Goal: Transaction & Acquisition: Obtain resource

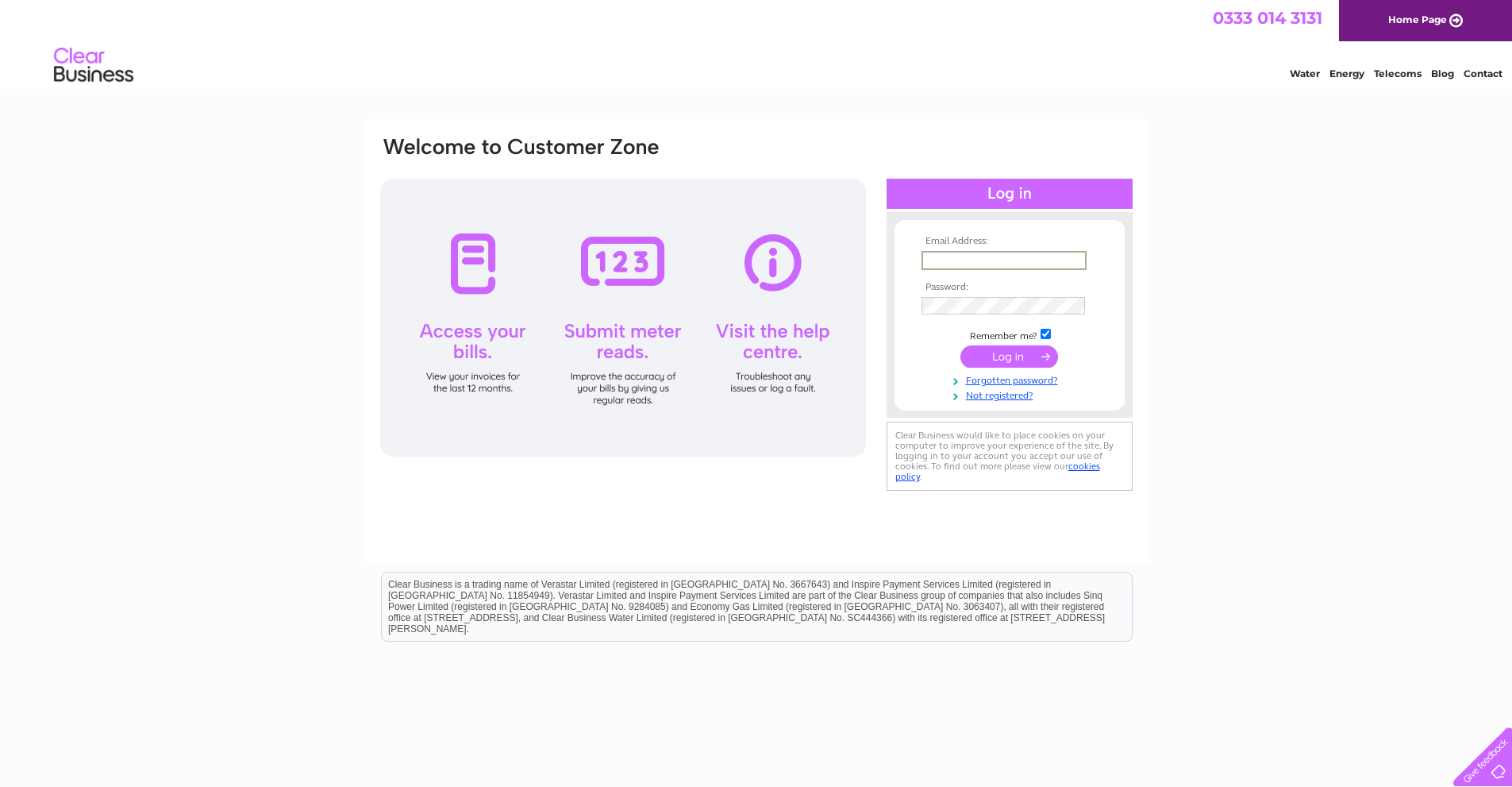
click at [1059, 256] on input "text" at bounding box center [1004, 260] width 165 height 19
type input "ananth2106@gmail.com"
click at [1044, 354] on input "submit" at bounding box center [1009, 355] width 98 height 22
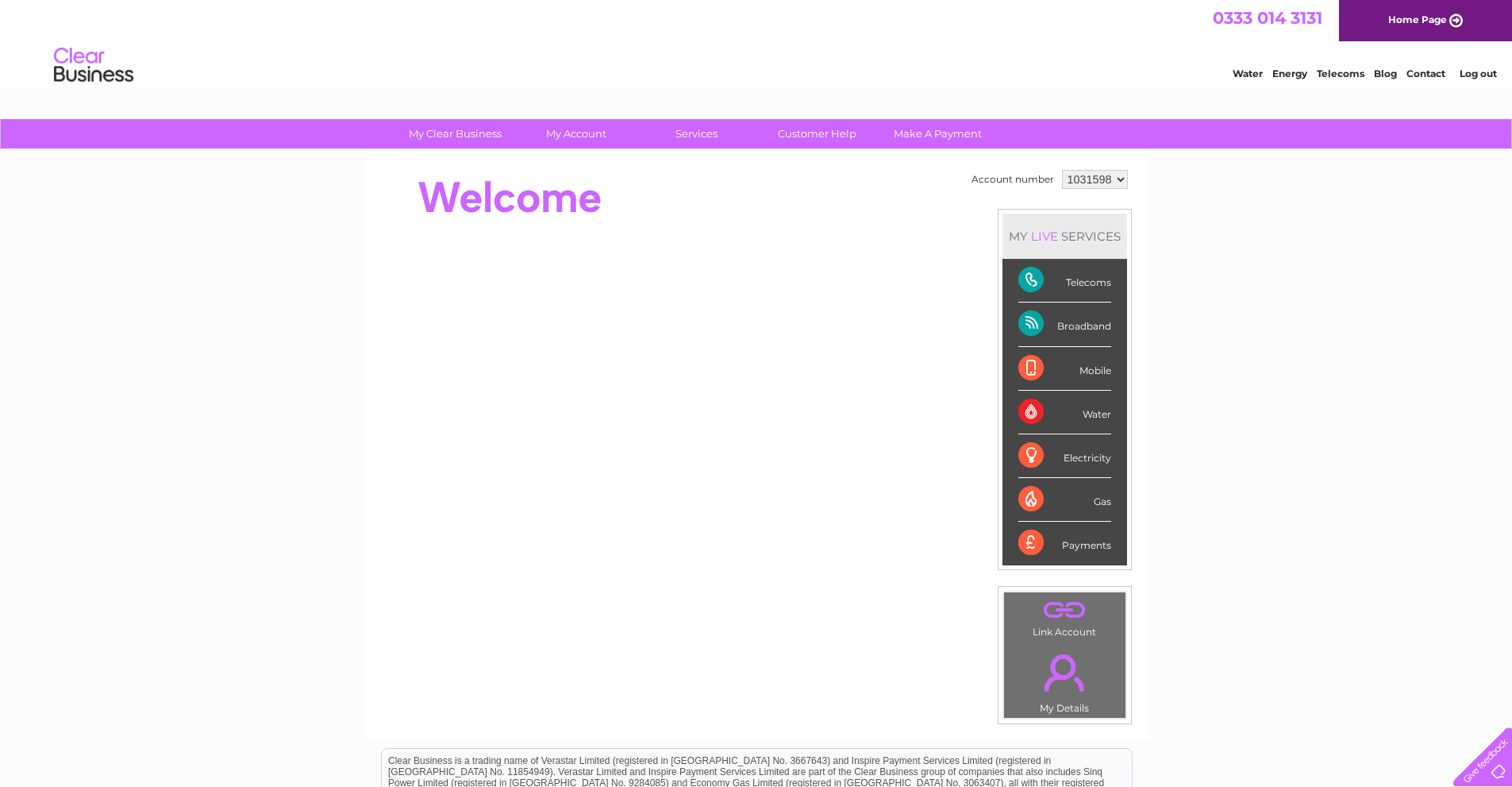
click at [1102, 498] on div "Gas" at bounding box center [1065, 500] width 93 height 44
click at [1036, 494] on div "Gas" at bounding box center [1065, 500] width 93 height 44
click at [1035, 455] on div "Electricity" at bounding box center [1065, 456] width 93 height 44
click at [1103, 282] on div "Telecoms" at bounding box center [1065, 281] width 93 height 44
drag, startPoint x: 1027, startPoint y: 283, endPoint x: 1075, endPoint y: 284, distance: 48.0
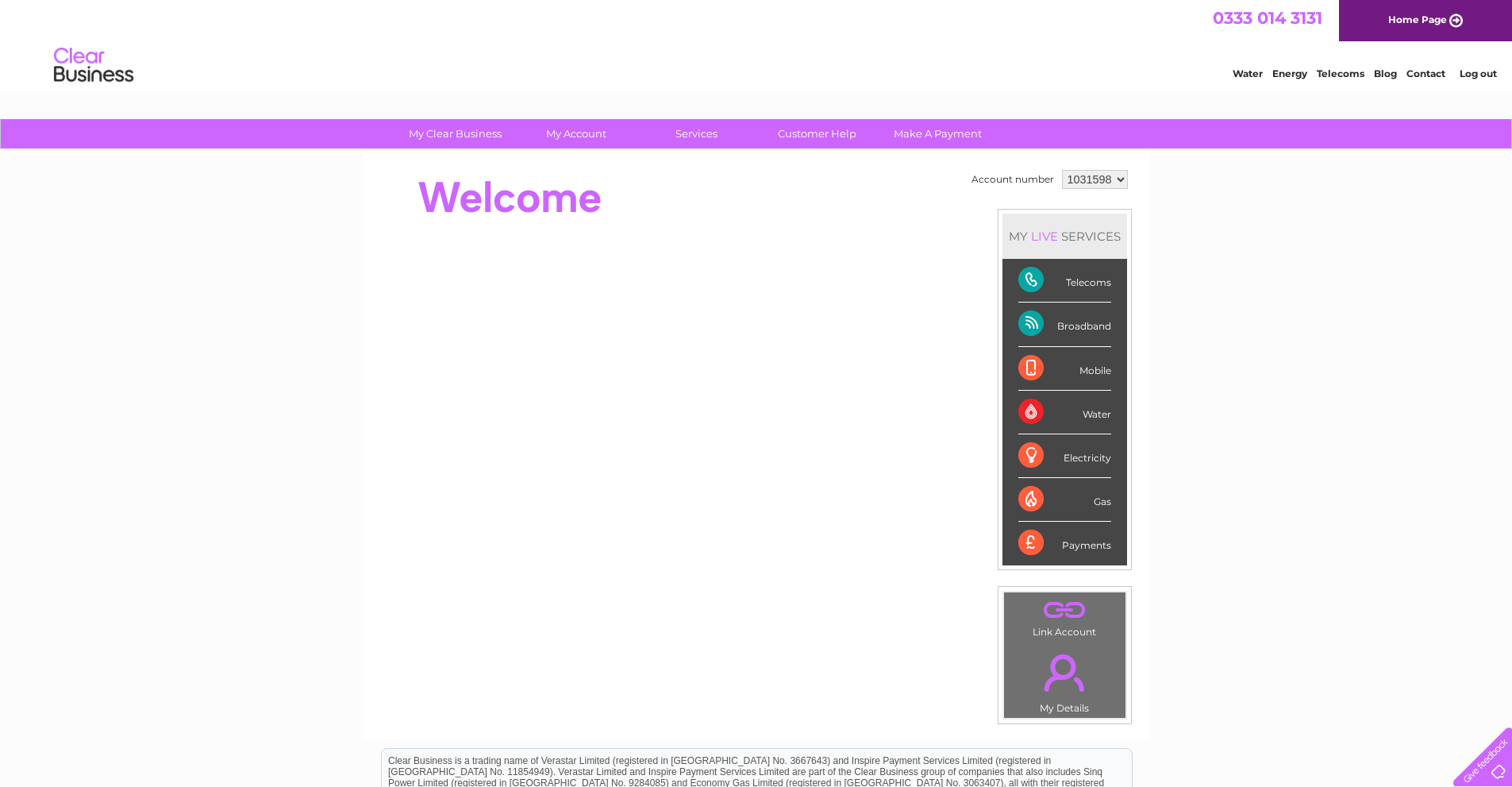
click at [1058, 283] on div "Telecoms" at bounding box center [1065, 281] width 93 height 44
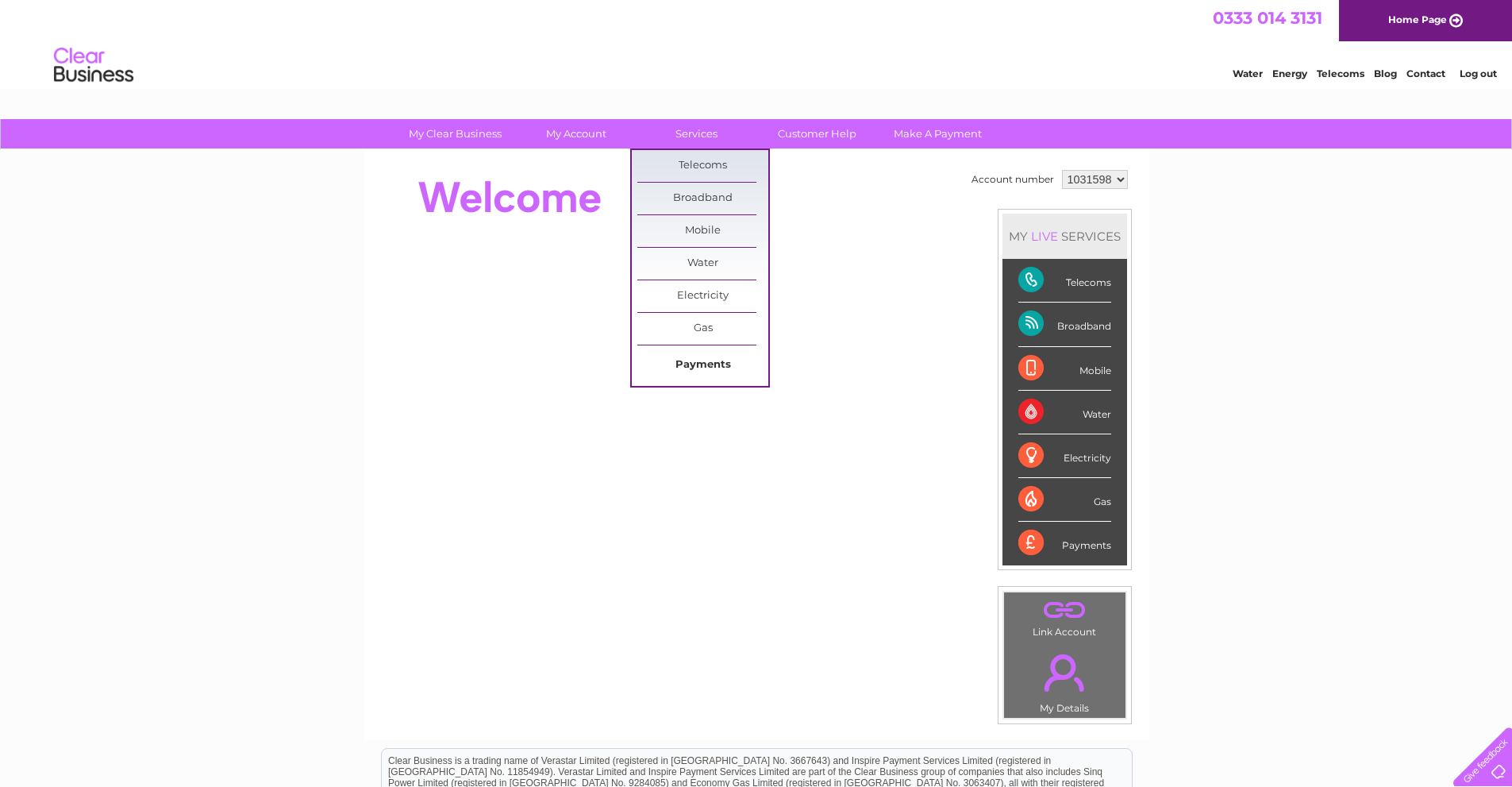
click at [711, 361] on link "Payments" at bounding box center [704, 365] width 131 height 32
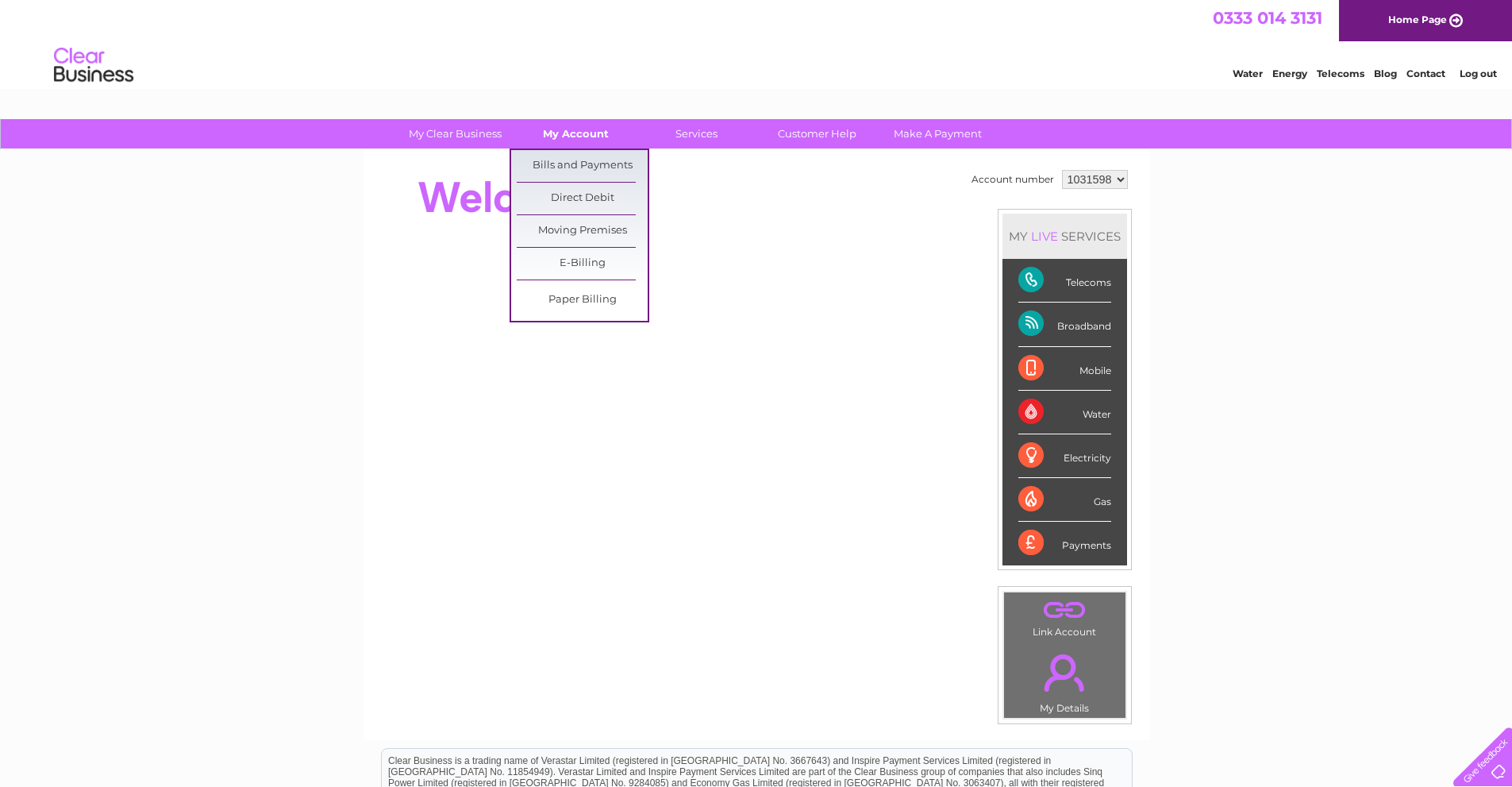
click at [565, 137] on link "My Account" at bounding box center [576, 134] width 131 height 29
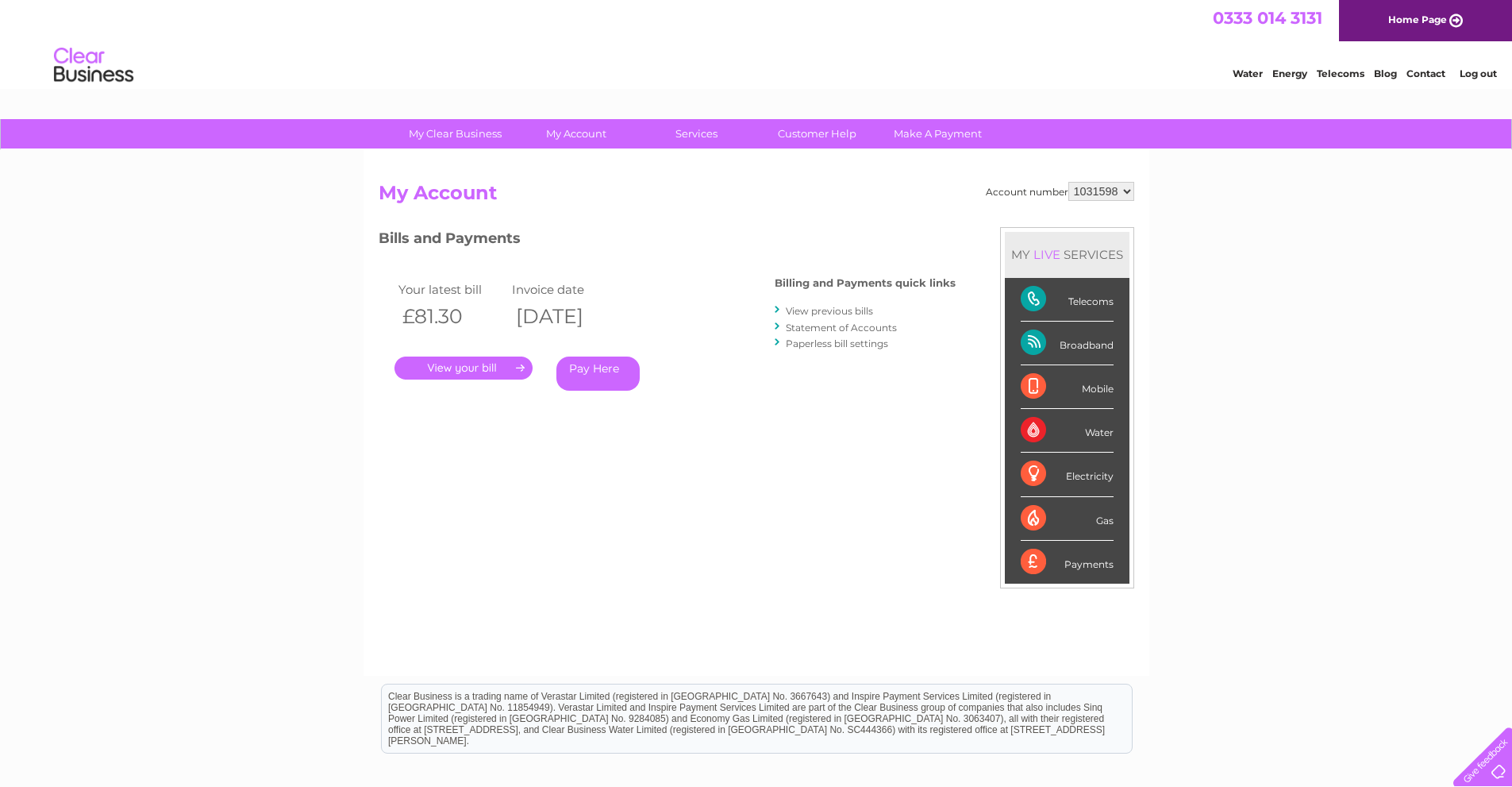
click at [837, 326] on link "Statement of Accounts" at bounding box center [841, 327] width 111 height 12
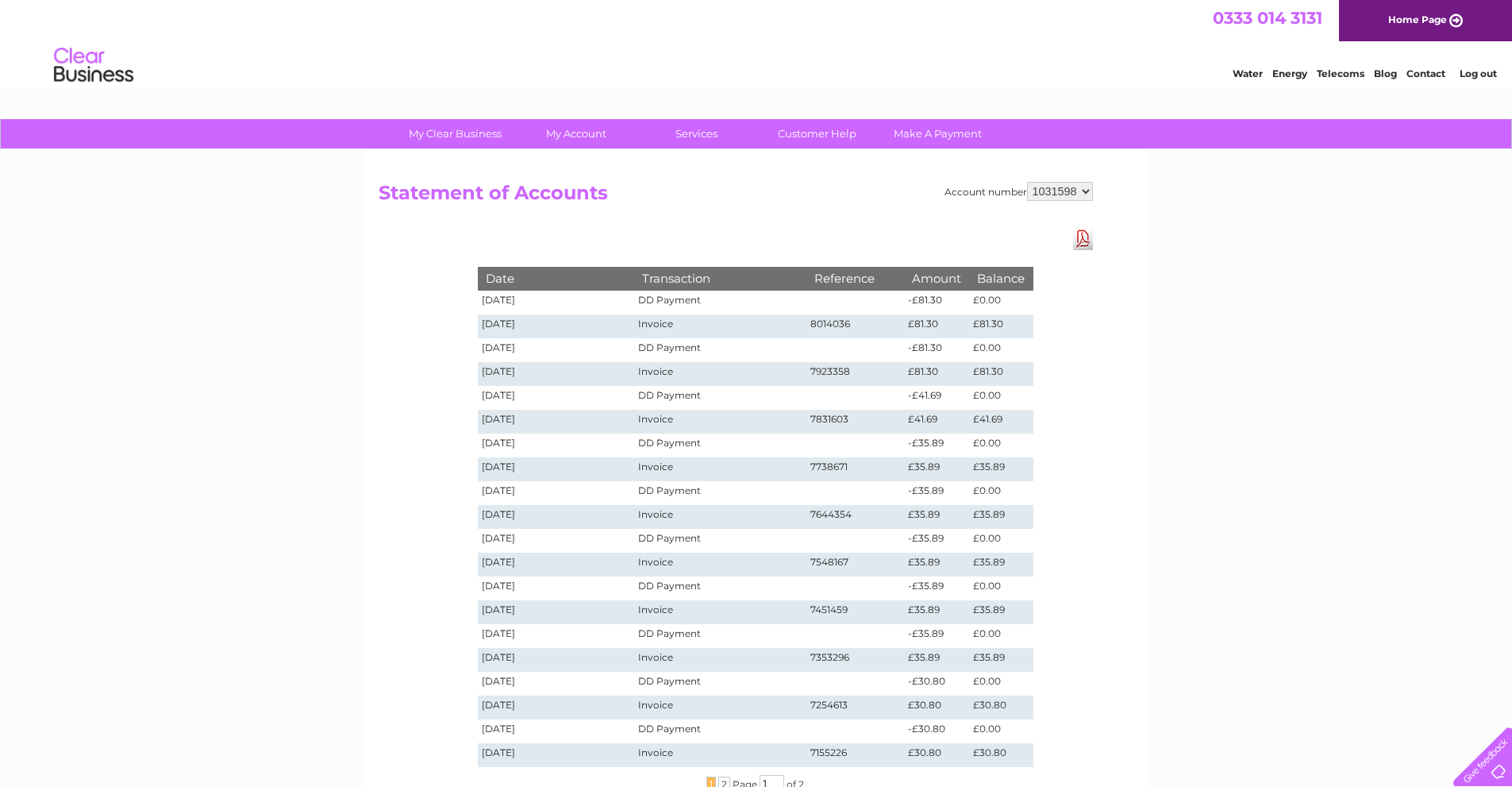
click at [1084, 236] on link "Download Pdf" at bounding box center [1083, 238] width 20 height 23
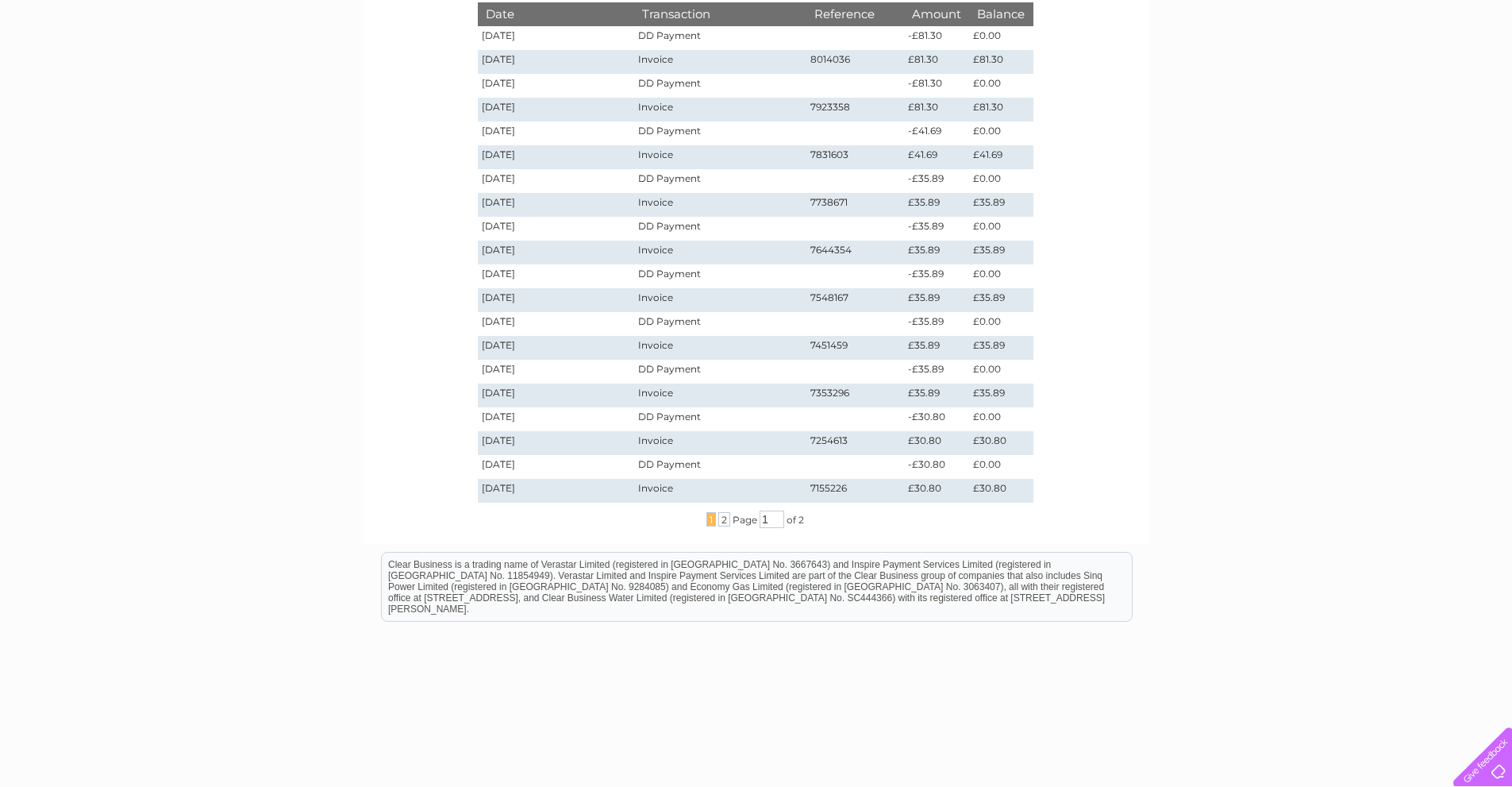
scroll to position [304, 0]
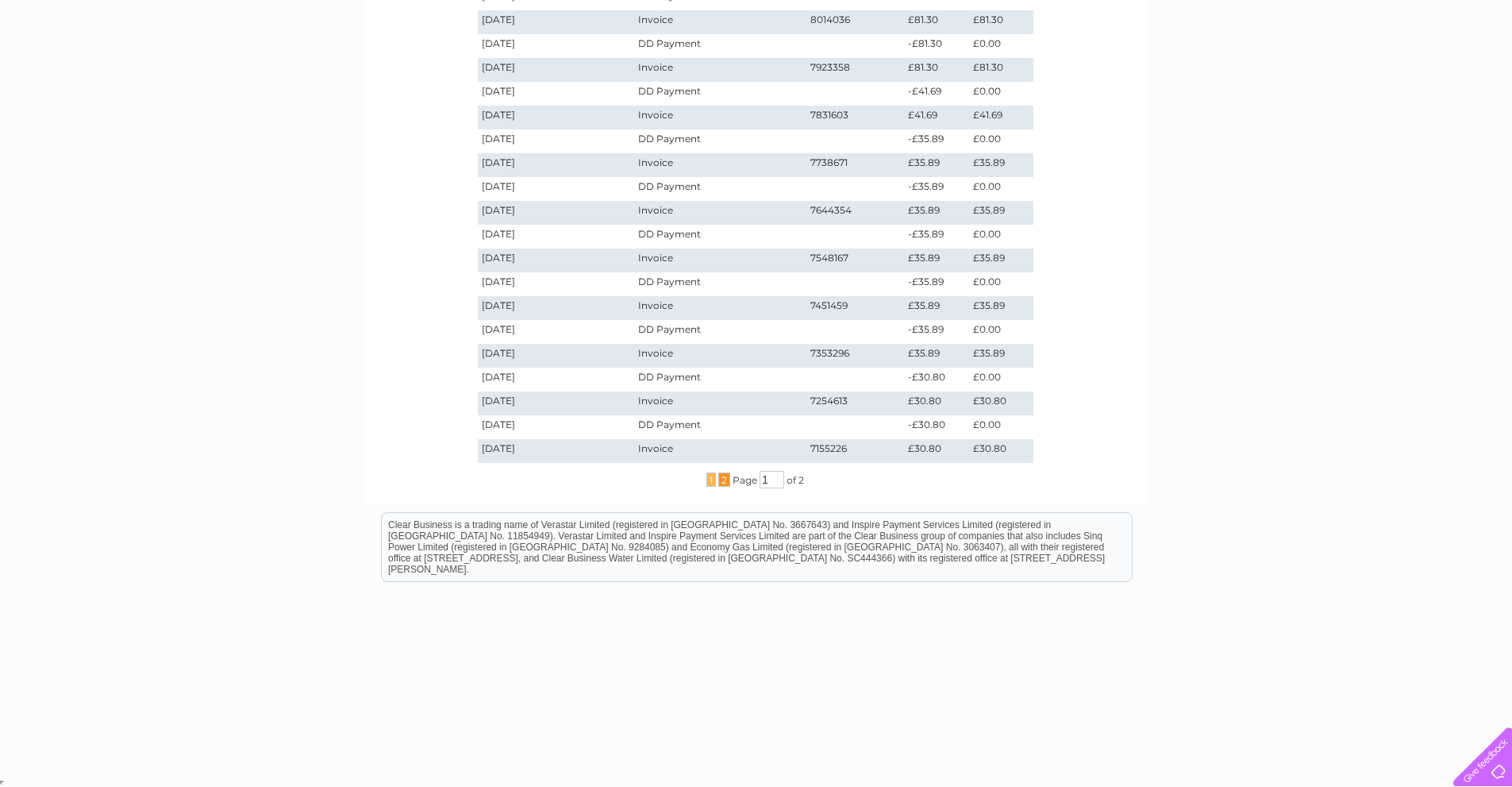
click at [721, 481] on span "2" at bounding box center [724, 480] width 12 height 15
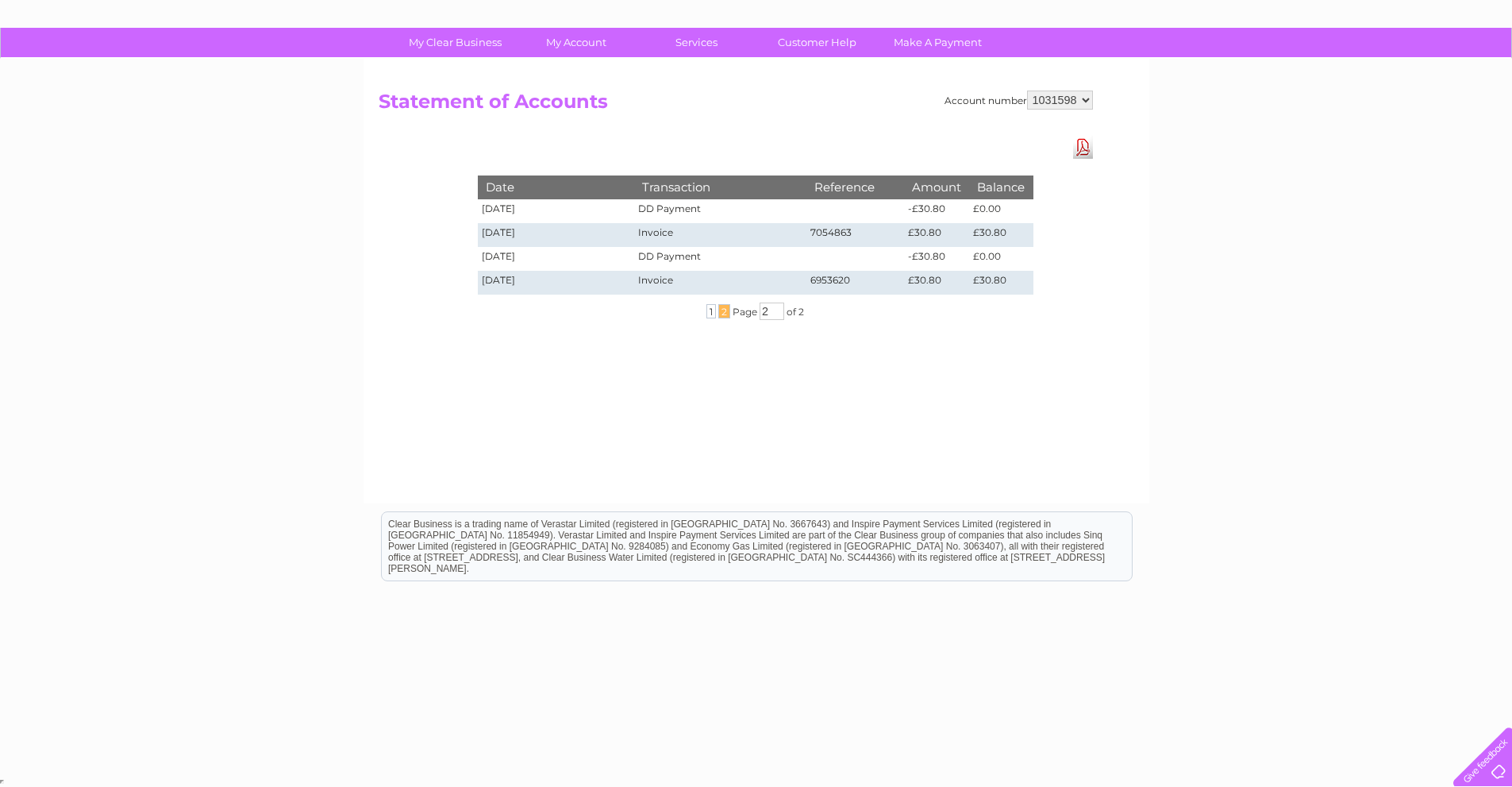
scroll to position [0, 0]
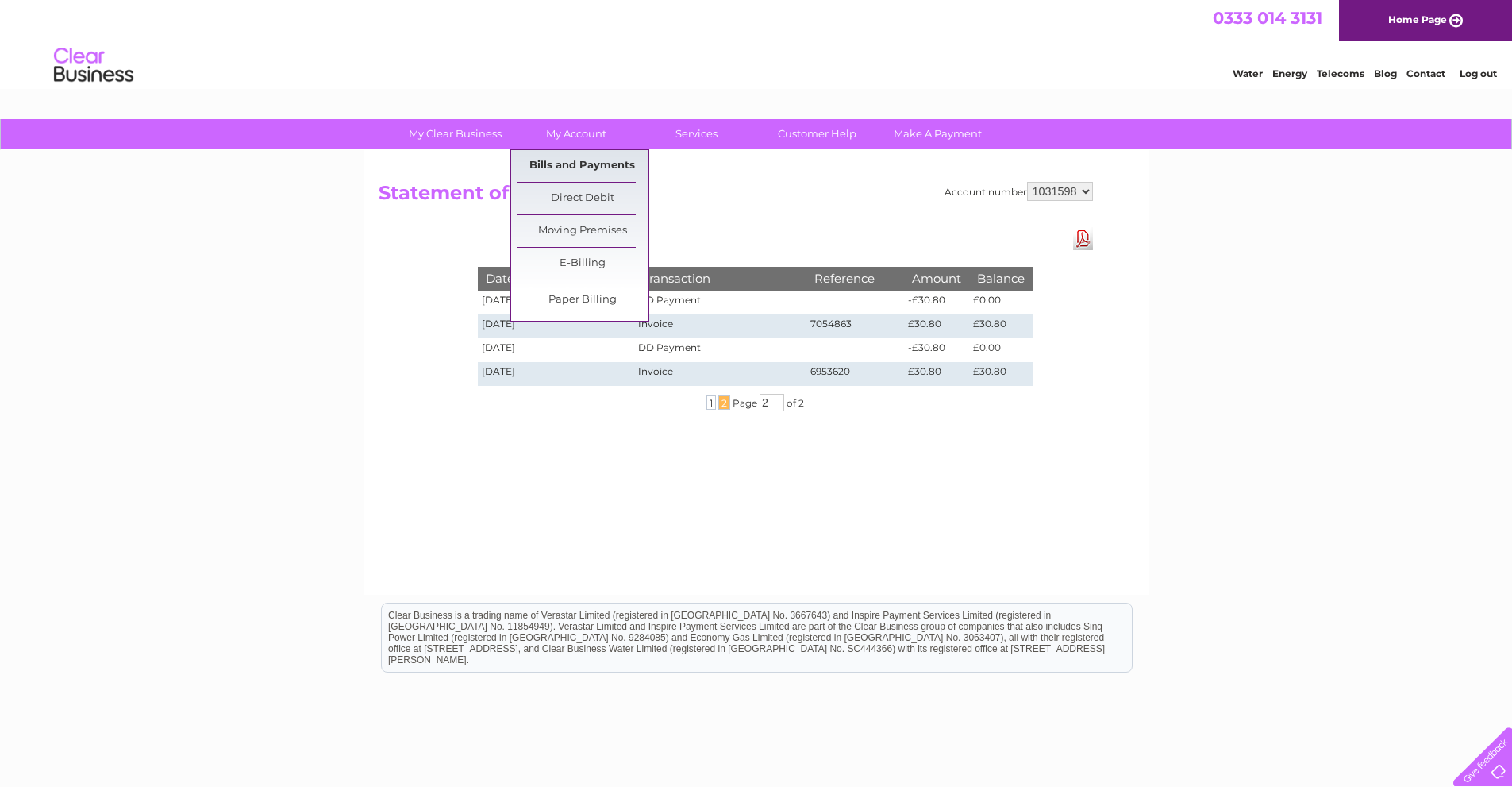
click at [580, 156] on link "Bills and Payments" at bounding box center [582, 165] width 131 height 32
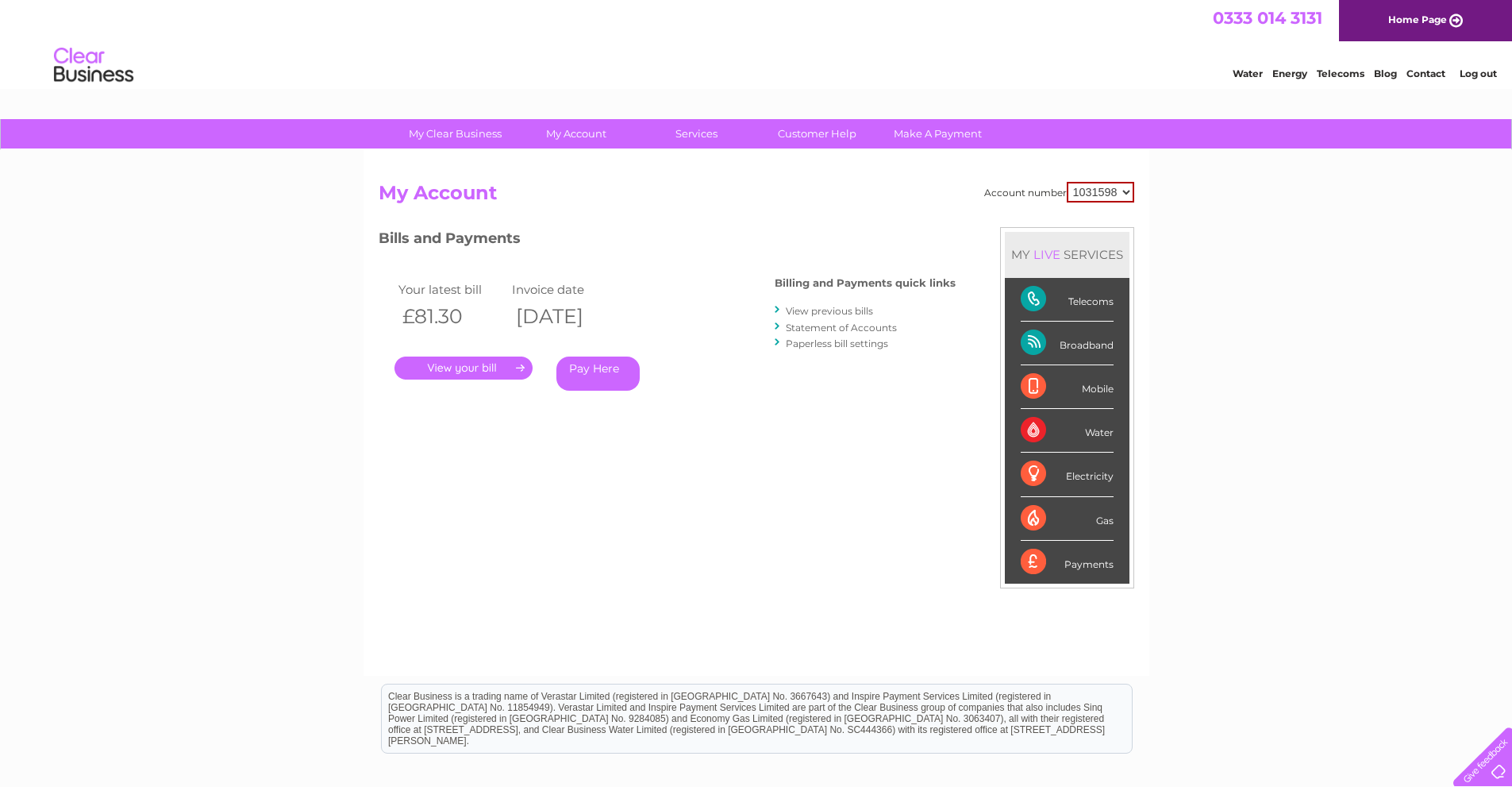
click at [858, 308] on link "View previous bills" at bounding box center [829, 310] width 88 height 12
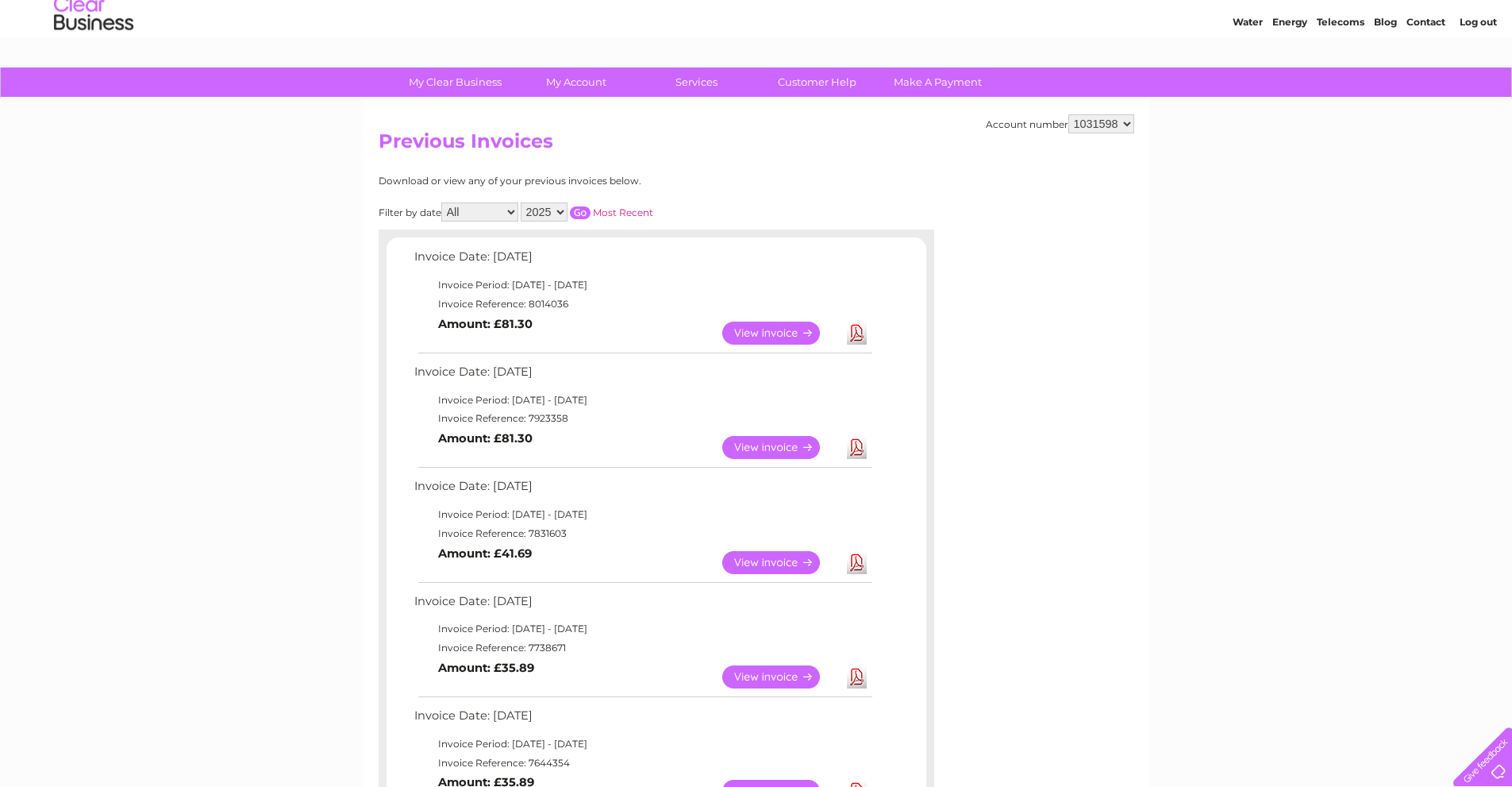
scroll to position [79, 0]
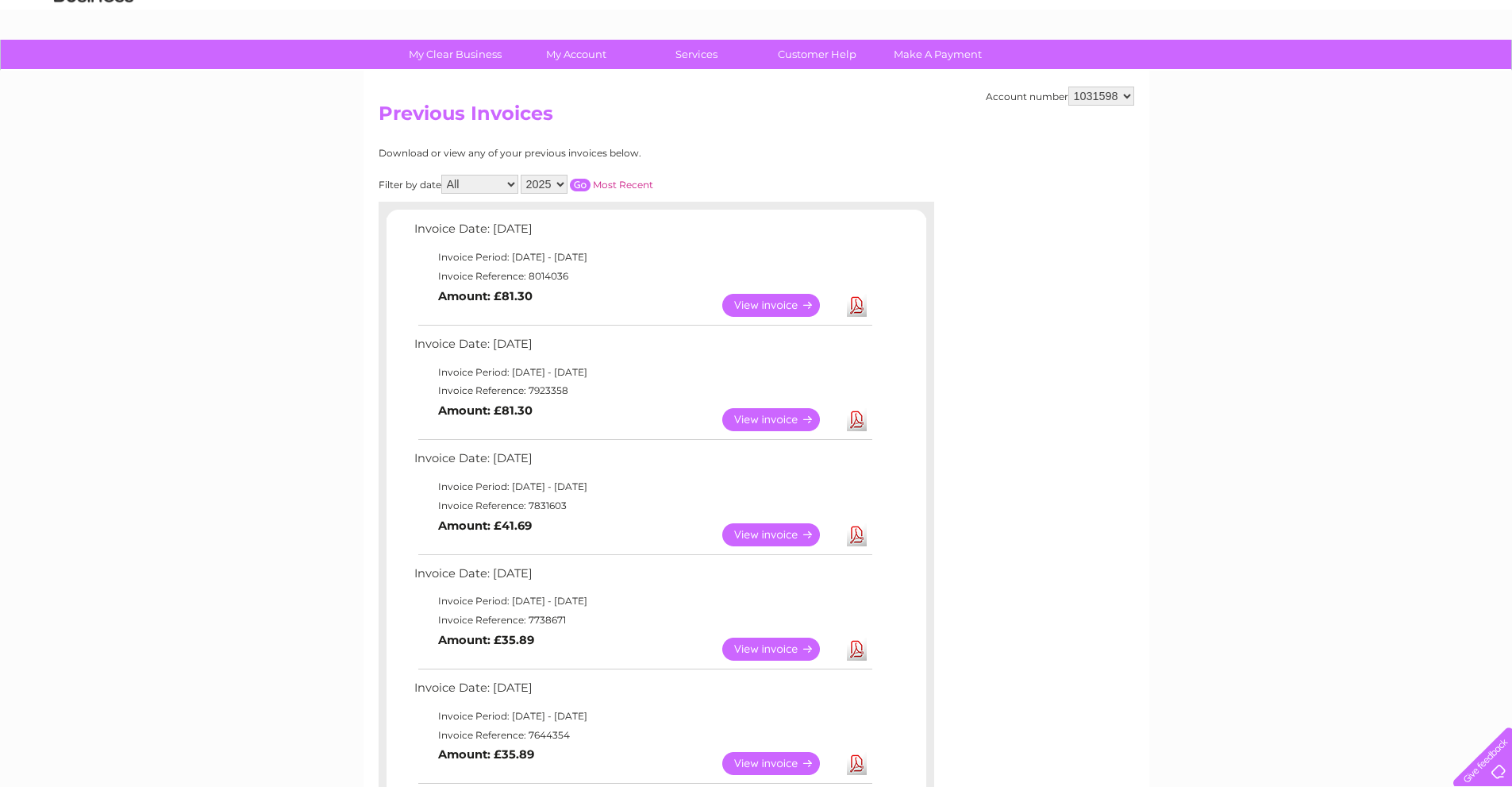
click at [859, 307] on link "Download" at bounding box center [857, 305] width 20 height 23
click at [854, 419] on link "Download" at bounding box center [857, 419] width 20 height 23
click at [860, 537] on link "Download" at bounding box center [857, 534] width 20 height 23
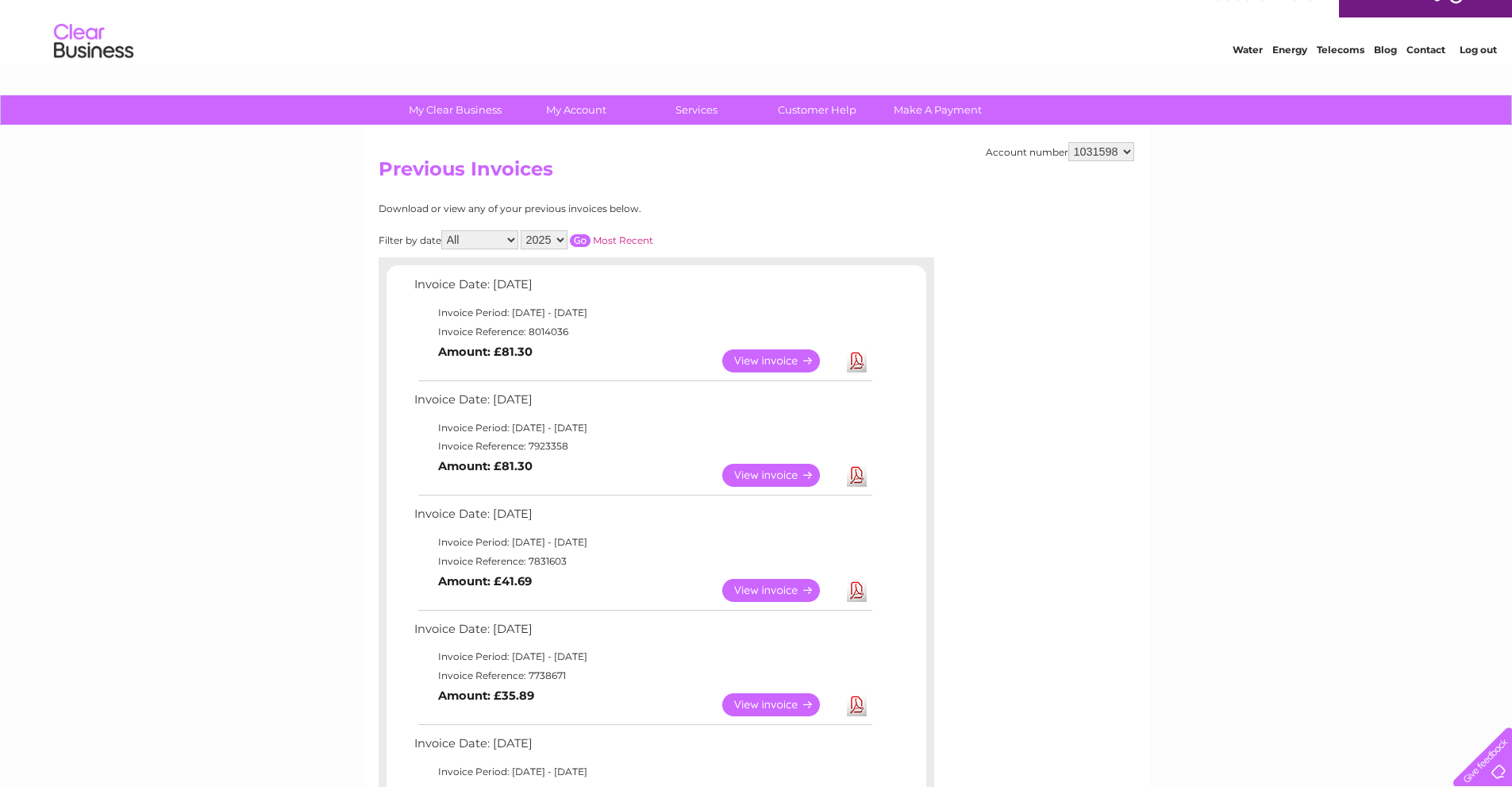
scroll to position [0, 0]
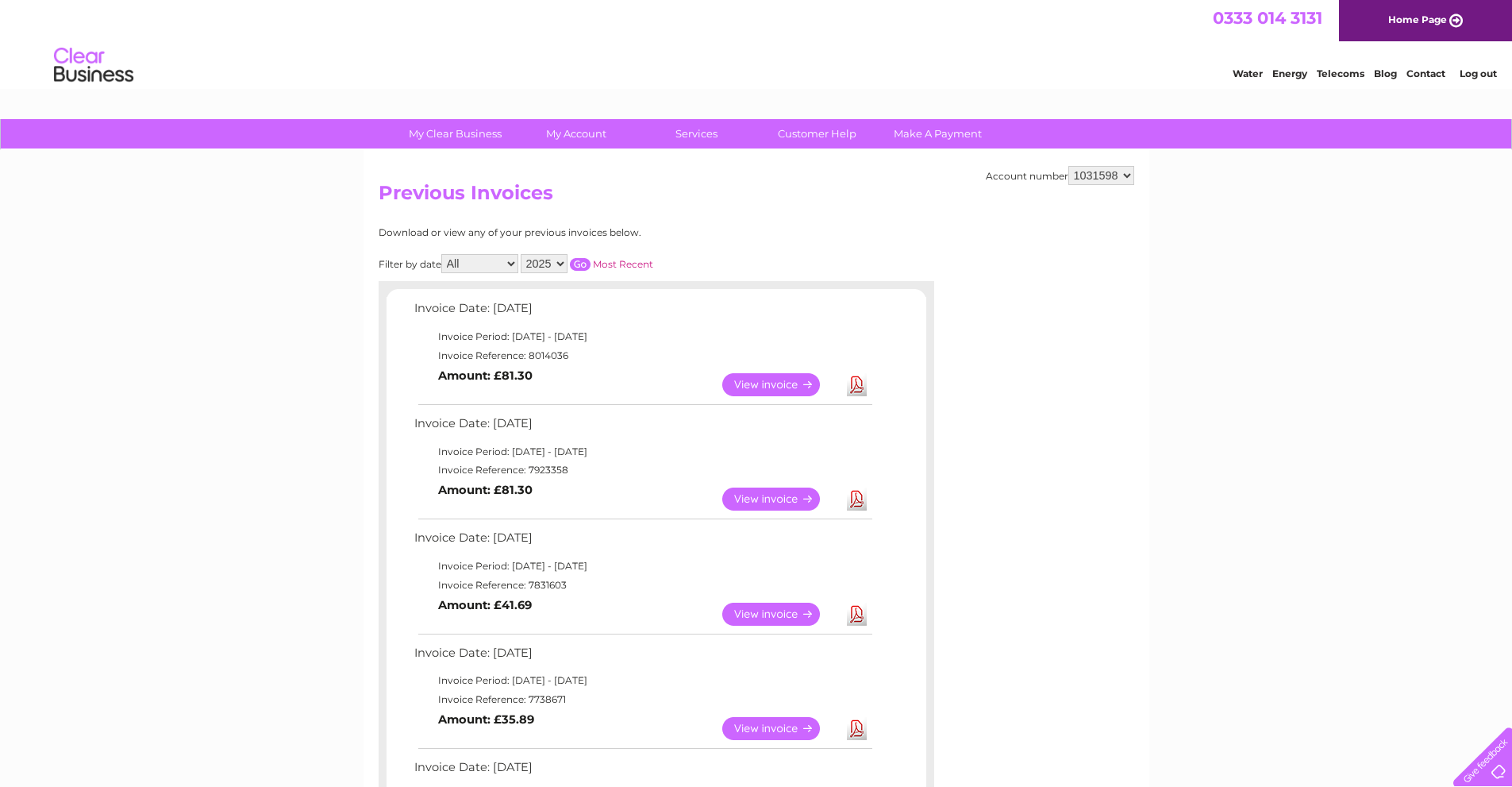
click at [1484, 69] on link "Log out" at bounding box center [1478, 73] width 37 height 12
